Goal: Consume media (video, audio): Consume media (video, audio)

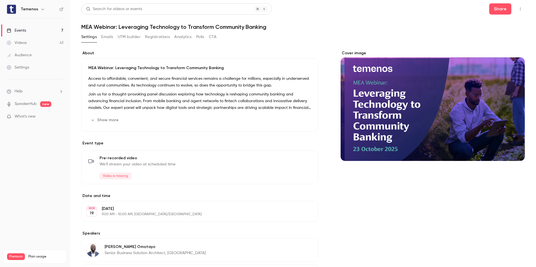
click at [24, 40] on link "Videos 41" at bounding box center [35, 43] width 70 height 12
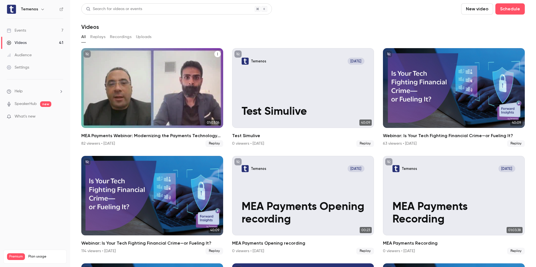
click at [168, 97] on div "MEA Payments Webinar: Modernizing the Payments Technology Stack for Banks in 20…" at bounding box center [152, 88] width 142 height 80
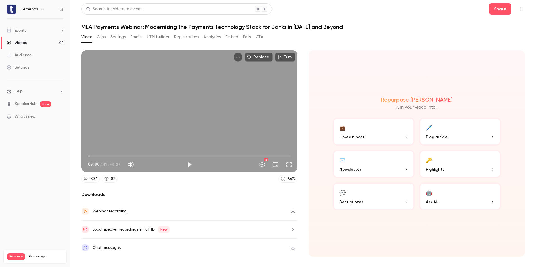
click at [291, 227] on button "button" at bounding box center [292, 229] width 9 height 9
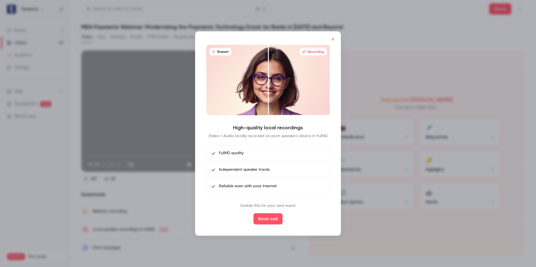
click at [333, 41] on icon "Close" at bounding box center [332, 39] width 7 height 4
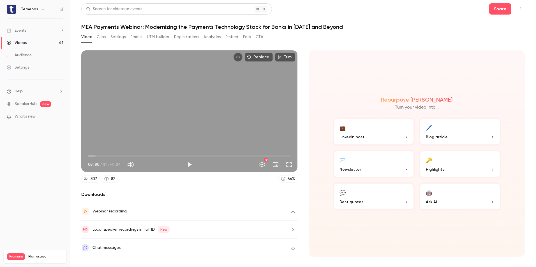
drag, startPoint x: 188, startPoint y: 107, endPoint x: 172, endPoint y: 85, distance: 27.1
click at [172, 85] on div "Replace Trim 00:00 00:00 / 01:03:36 HD" at bounding box center [189, 111] width 216 height 122
click at [193, 88] on div "Replace Trim 00:18 00:18 / 01:03:36 HD" at bounding box center [189, 111] width 216 height 122
type input "**"
click at [112, 38] on button "Settings" at bounding box center [117, 36] width 15 height 9
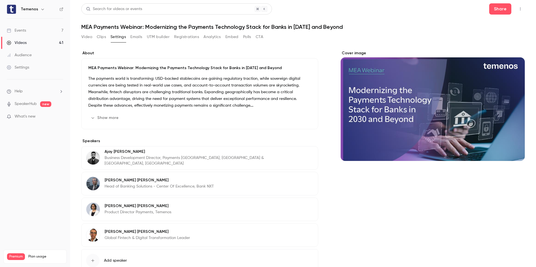
click at [216, 41] on button "Analytics" at bounding box center [211, 36] width 17 height 9
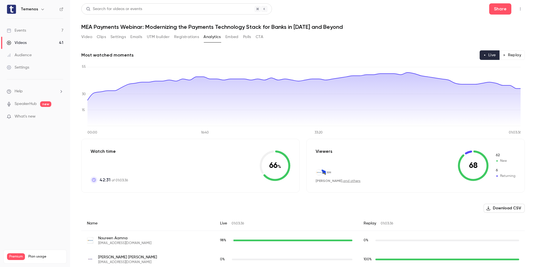
click at [517, 52] on button "Replay" at bounding box center [511, 55] width 25 height 10
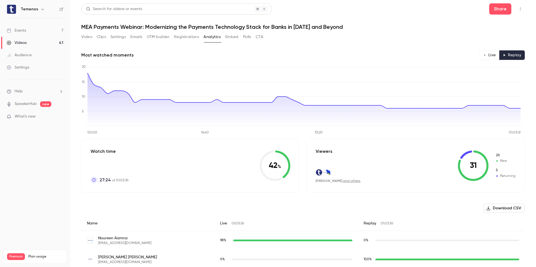
click at [88, 35] on button "Video" at bounding box center [86, 36] width 11 height 9
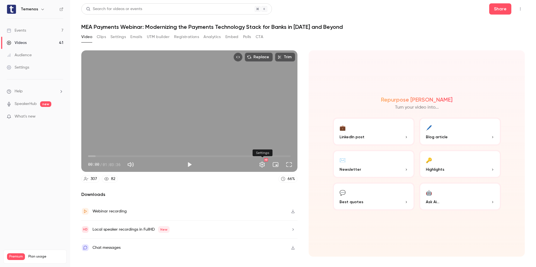
click at [262, 161] on button "Settings" at bounding box center [261, 164] width 11 height 11
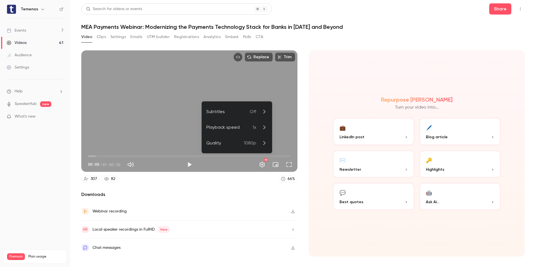
click at [263, 161] on div at bounding box center [268, 133] width 536 height 267
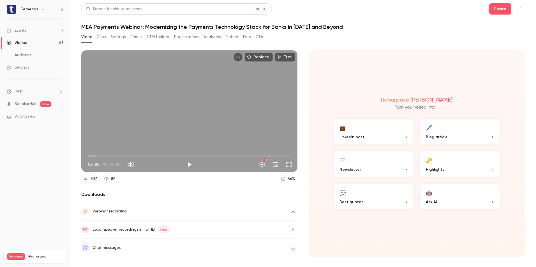
click at [516, 9] on button "Top Bar Actions" at bounding box center [520, 8] width 9 height 9
click at [308, 47] on div at bounding box center [268, 133] width 536 height 267
click at [458, 194] on button "🤖 Ask Ai..." at bounding box center [460, 197] width 82 height 28
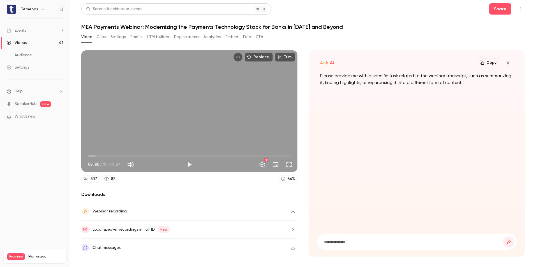
click at [28, 67] on div "Settings" at bounding box center [18, 68] width 22 height 6
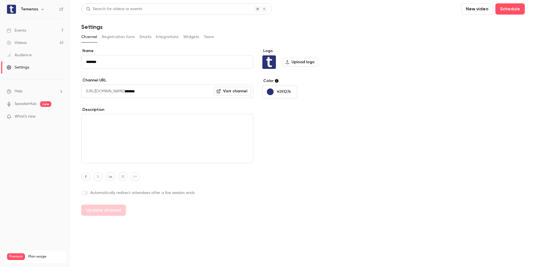
click at [28, 40] on link "Videos 41" at bounding box center [35, 43] width 70 height 12
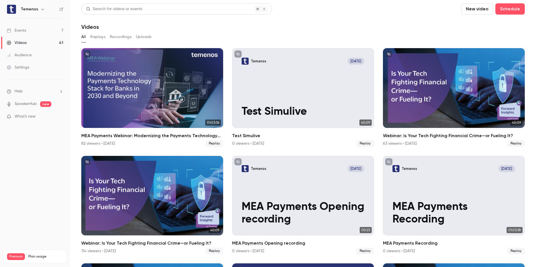
click at [97, 38] on button "Replays" at bounding box center [97, 36] width 15 height 9
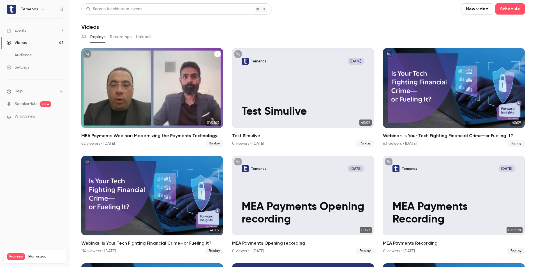
click at [154, 87] on div "MEA Payments Webinar: Modernizing the Payments Technology Stack for Banks in 20…" at bounding box center [152, 88] width 142 height 80
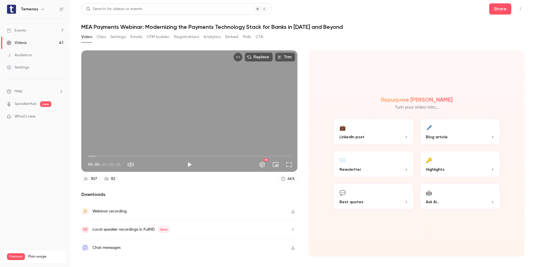
drag, startPoint x: 191, startPoint y: 126, endPoint x: 169, endPoint y: 92, distance: 39.5
click at [169, 92] on div "Replace Trim 00:00 00:00 / 01:03:36 HD" at bounding box center [189, 111] width 216 height 122
click at [202, 97] on div "Replace Trim 00:00 00:00 / 01:03:36 HD" at bounding box center [189, 111] width 216 height 122
click at [292, 215] on button "button" at bounding box center [292, 211] width 9 height 9
type input "***"
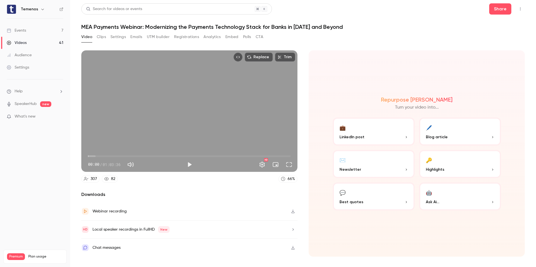
click at [21, 41] on div "Videos" at bounding box center [17, 43] width 20 height 6
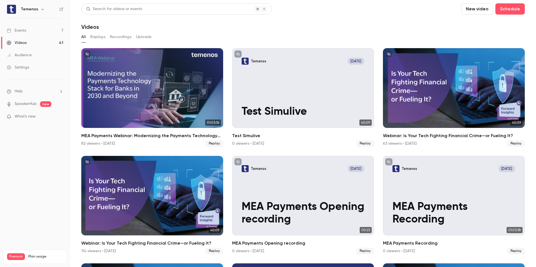
click at [121, 40] on button "Recordings" at bounding box center [121, 36] width 22 height 9
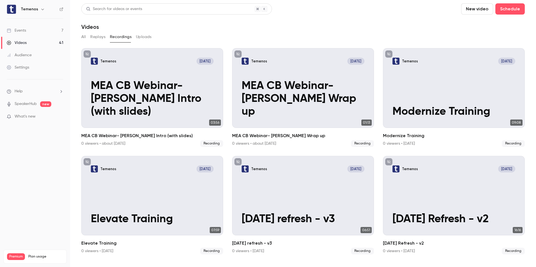
click at [94, 38] on button "Replays" at bounding box center [97, 36] width 15 height 9
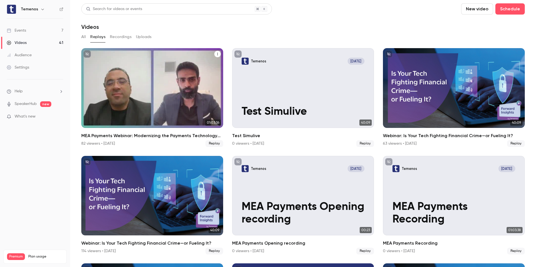
drag, startPoint x: 154, startPoint y: 81, endPoint x: 146, endPoint y: 76, distance: 9.6
click at [146, 76] on div "MEA Payments Webinar: Modernizing the Payments Technology Stack for Banks in 20…" at bounding box center [152, 88] width 142 height 80
